Goal: Information Seeking & Learning: Learn about a topic

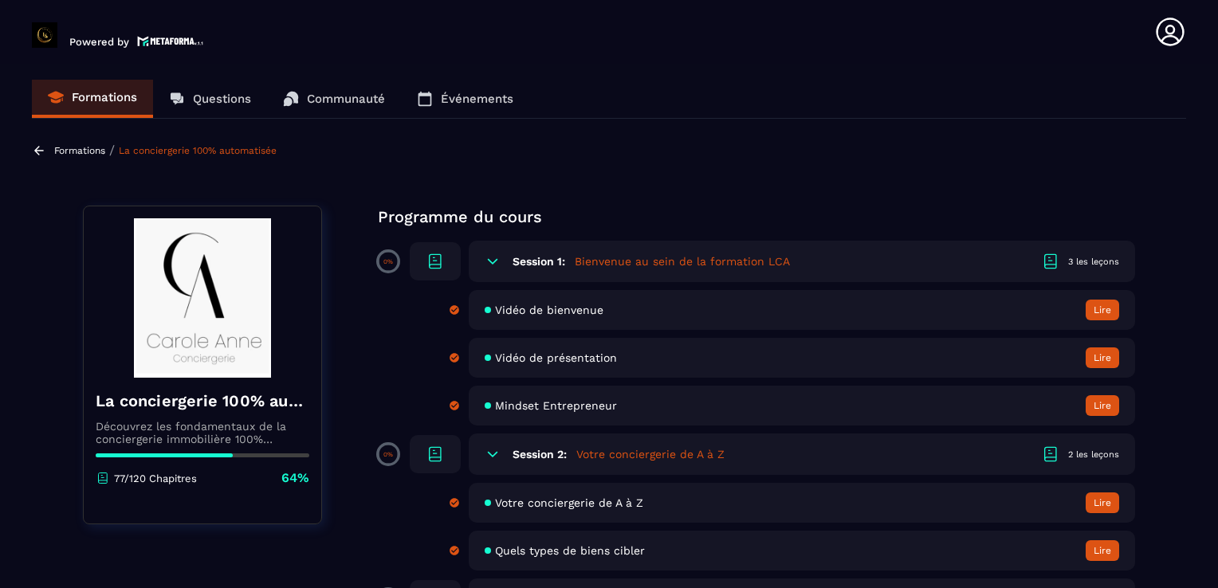
click at [336, 104] on p "Communauté" at bounding box center [346, 99] width 78 height 14
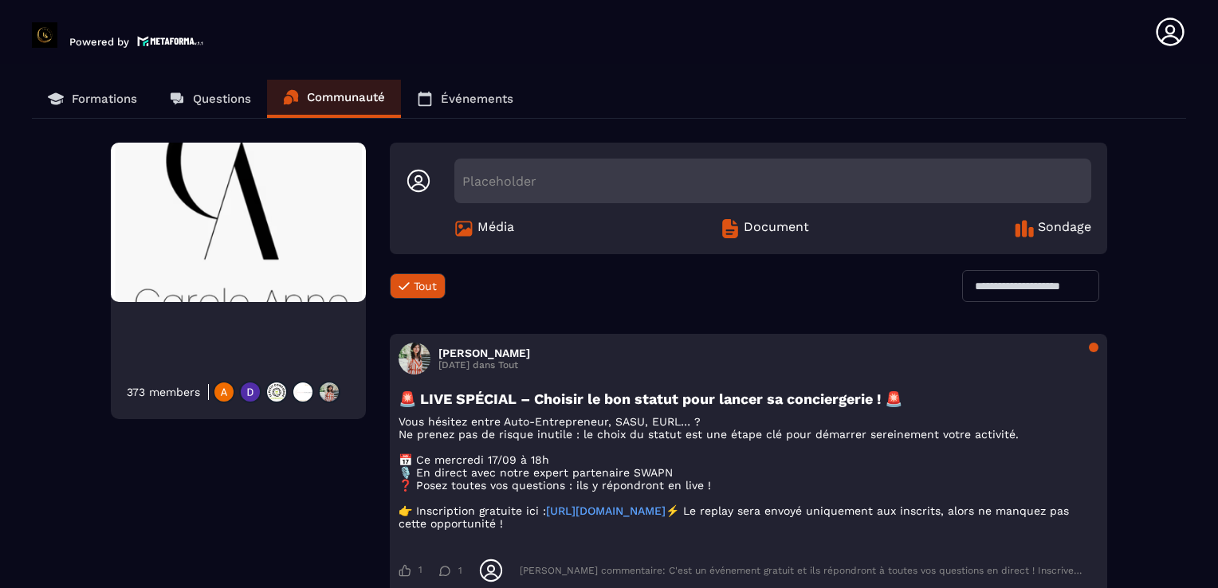
click at [470, 90] on link "Événements" at bounding box center [465, 99] width 128 height 38
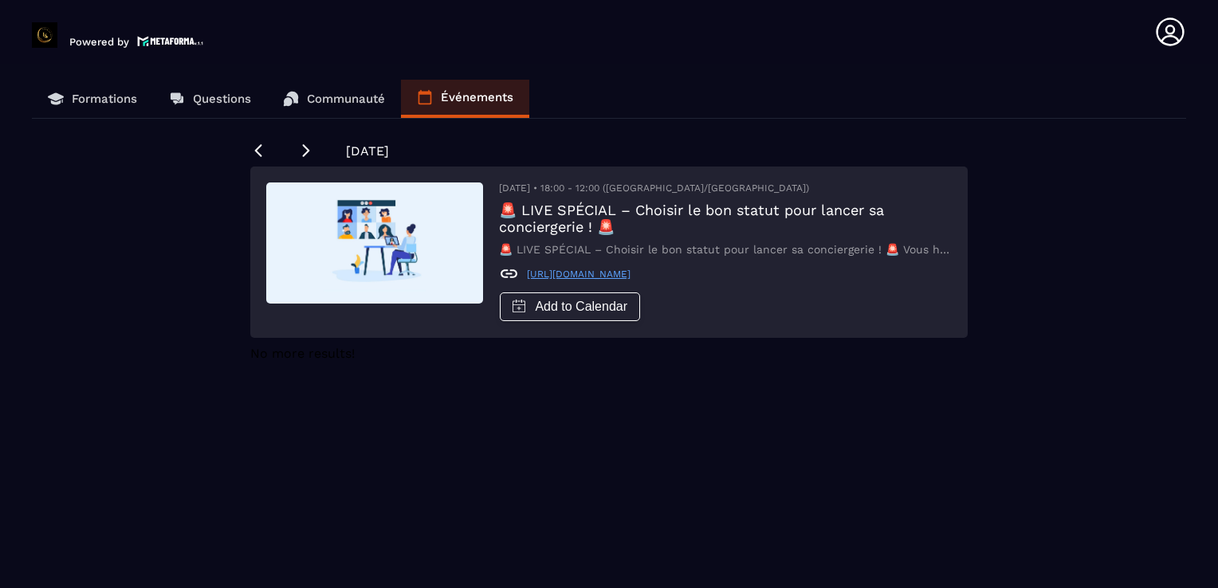
click at [230, 95] on p "Questions" at bounding box center [222, 99] width 58 height 14
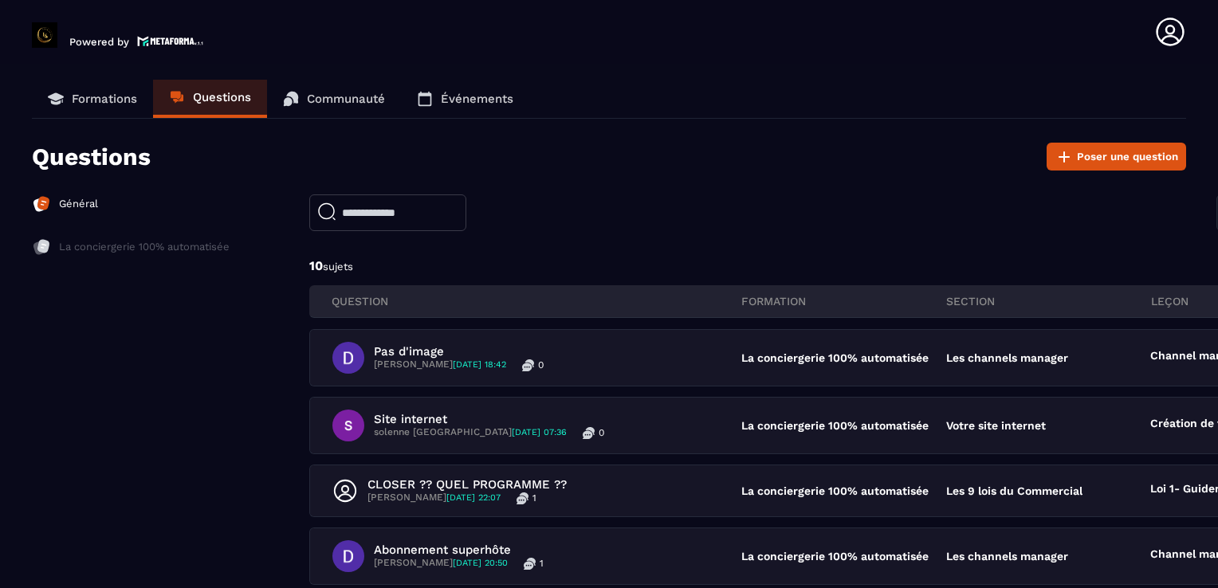
click at [107, 93] on p "Formations" at bounding box center [104, 99] width 65 height 14
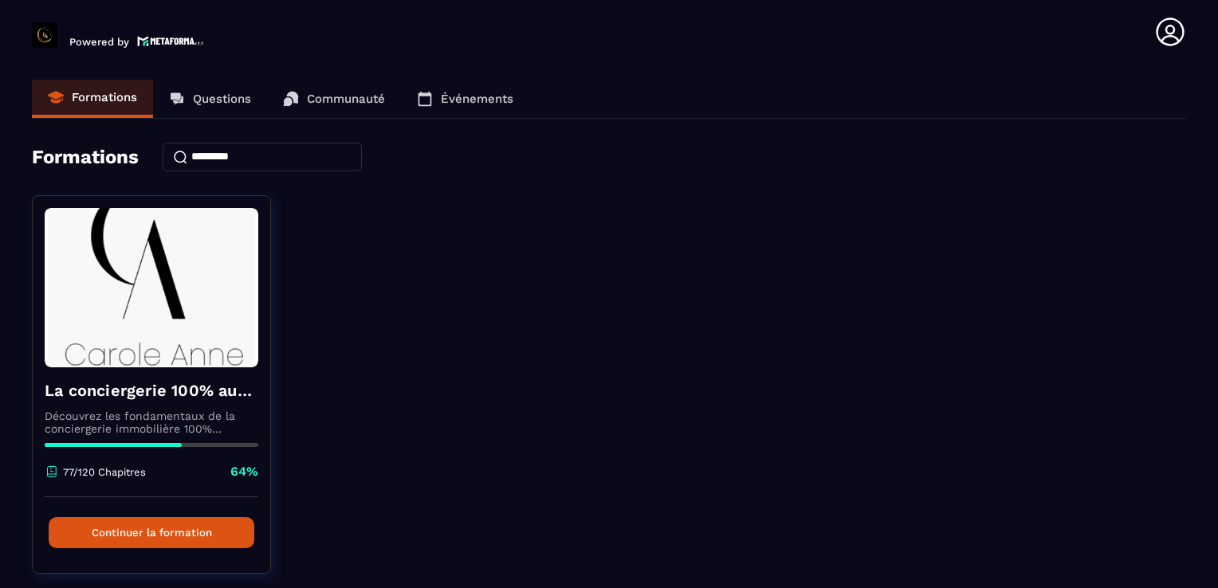
click at [557, 365] on div "La conciergerie 100% automatisée Découvrez les fondamentaux de la conciergerie …" at bounding box center [609, 394] width 1154 height 399
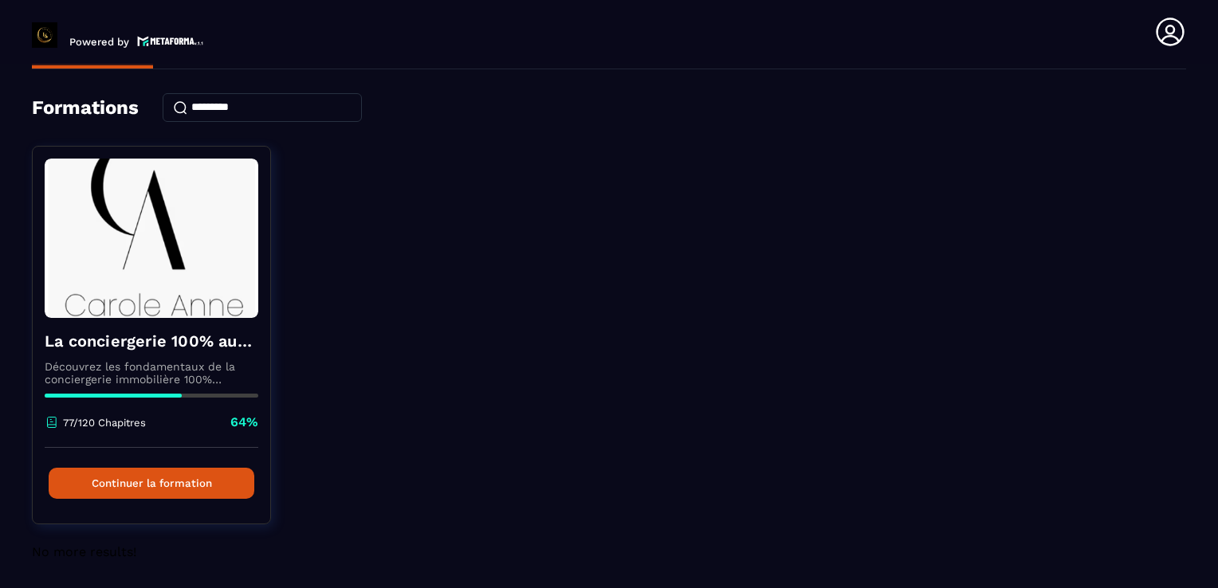
scroll to position [50, 0]
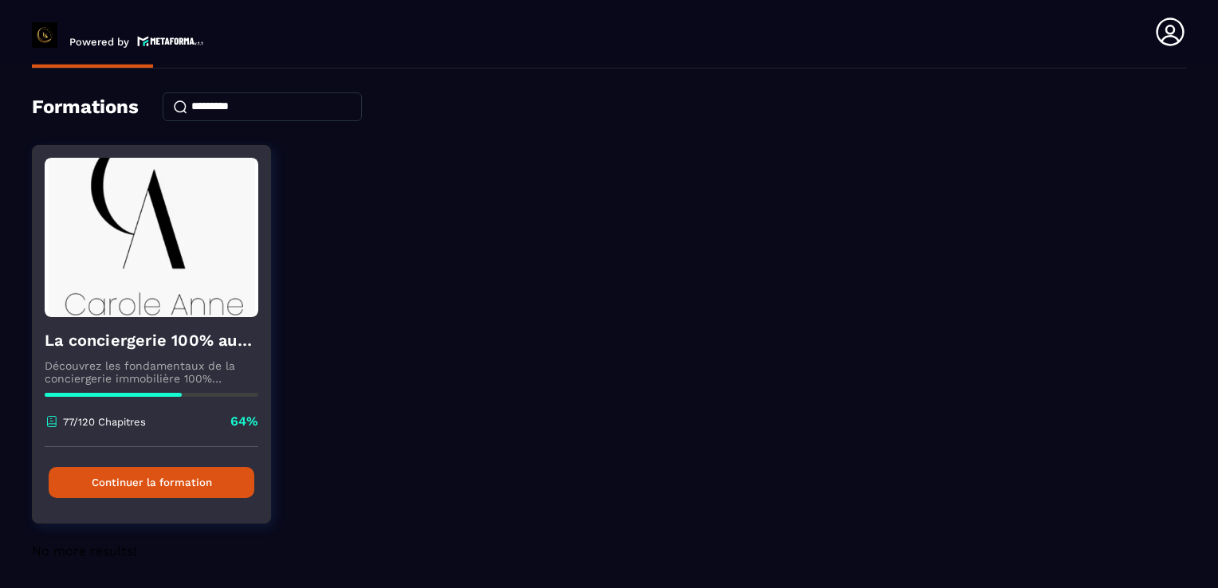
click at [220, 493] on button "Continuer la formation" at bounding box center [152, 482] width 206 height 31
